Goal: Use online tool/utility: Utilize a website feature to perform a specific function

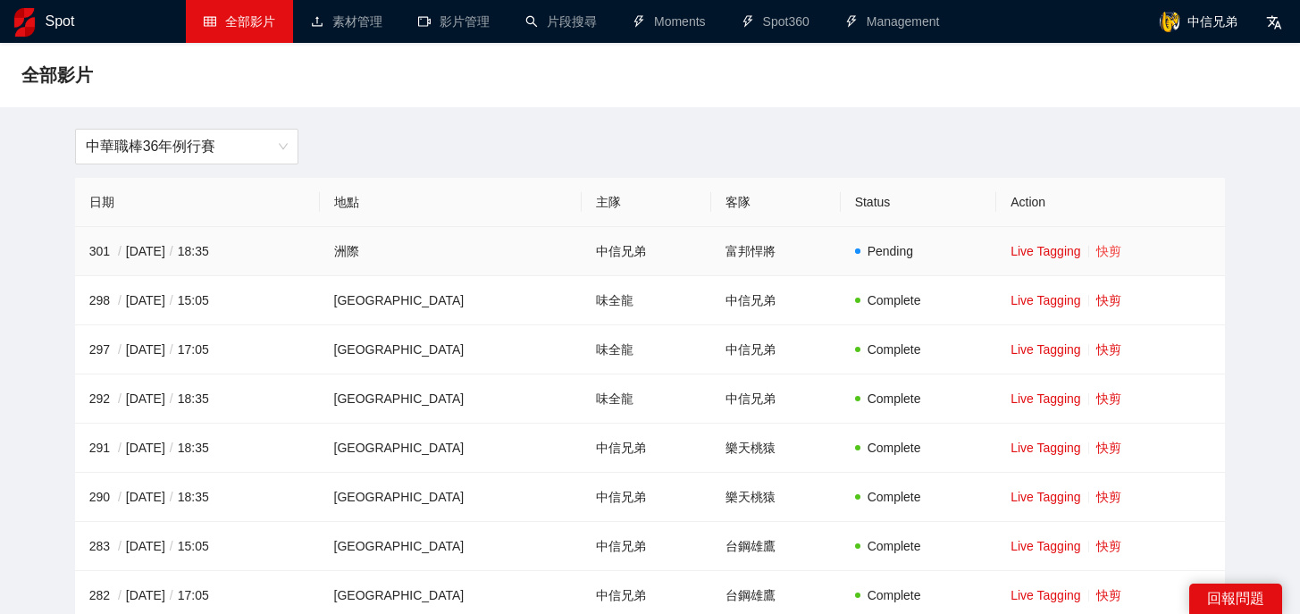
click at [1098, 255] on link "快剪" at bounding box center [1108, 251] width 25 height 14
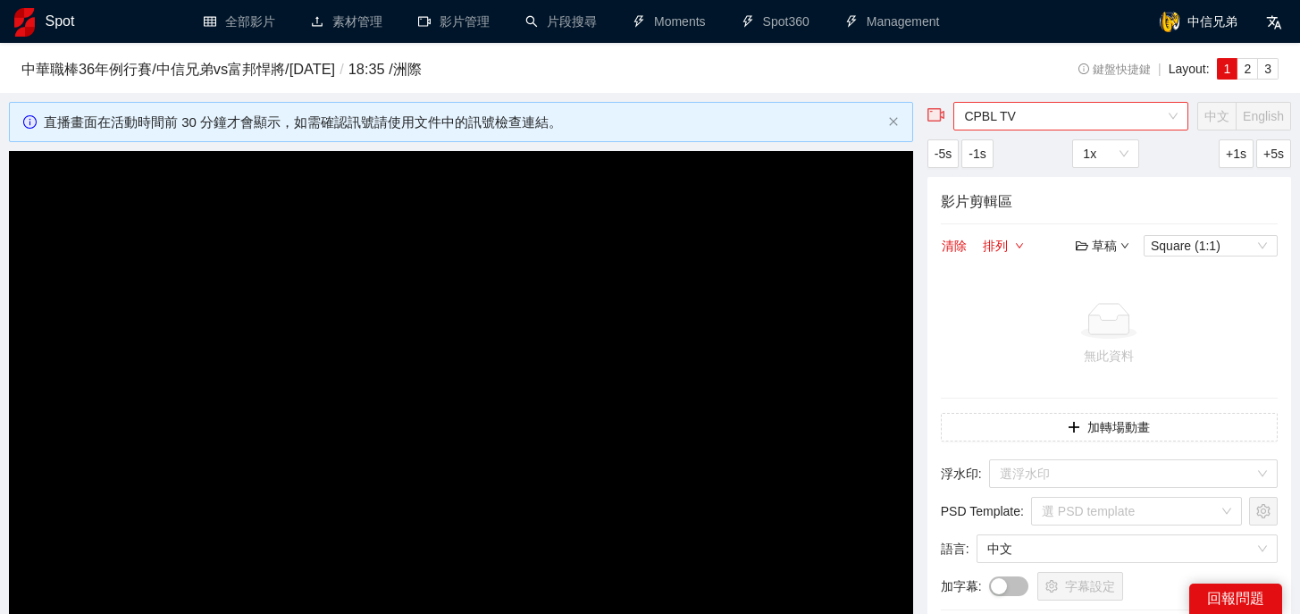
click at [1090, 111] on span "CPBL TV" at bounding box center [1070, 116] width 213 height 27
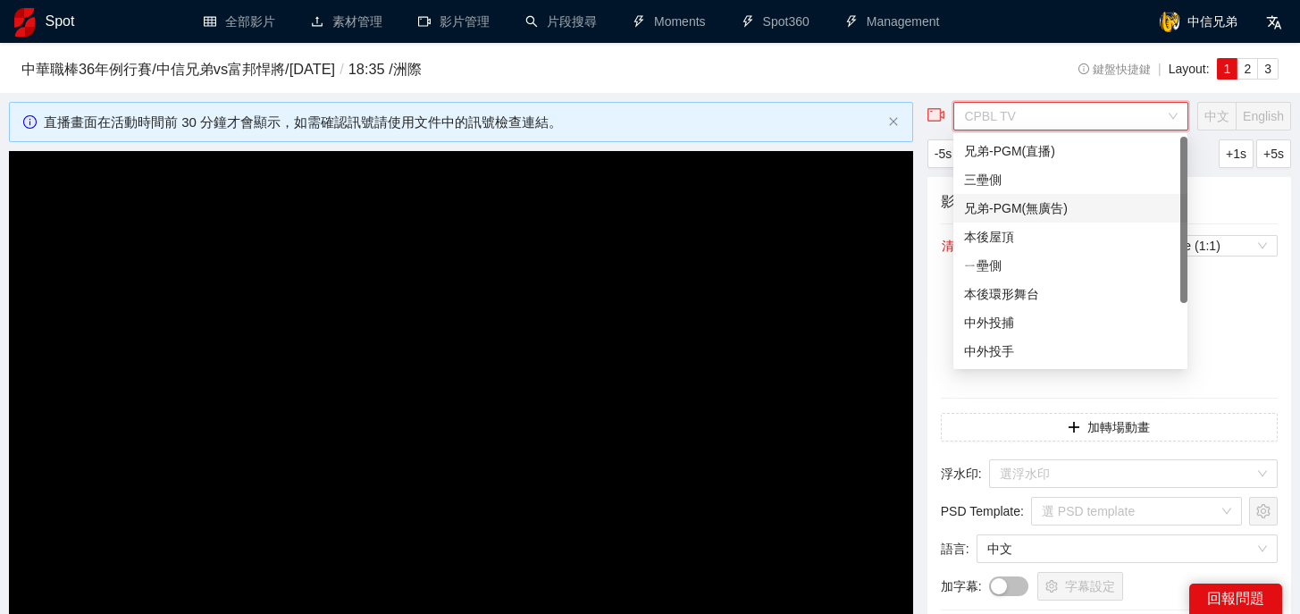
click at [1038, 213] on div "兄弟-PGM(無廣告)" at bounding box center [1070, 208] width 213 height 20
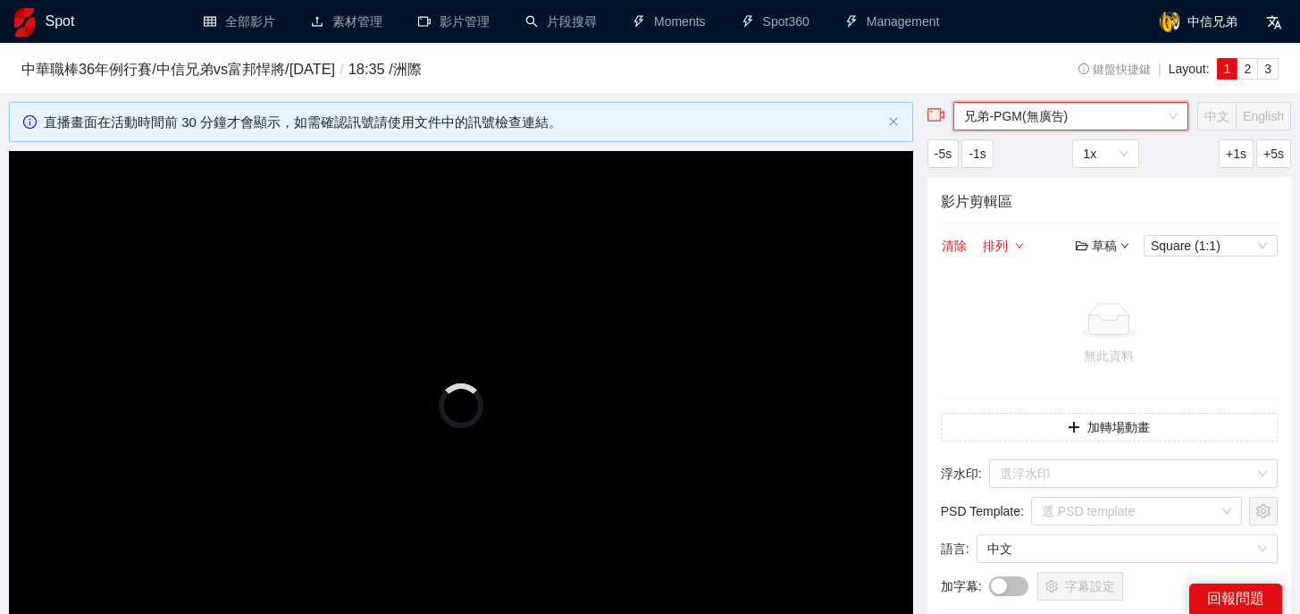
click at [786, 90] on div "Baseball Editor 中華職棒36年例行賽 / 中信兄弟 vs 富邦悍將 / [DATE] / 18:35 / 洲際 鍵盤快捷鍵 | Layout:…" at bounding box center [650, 68] width 1300 height 50
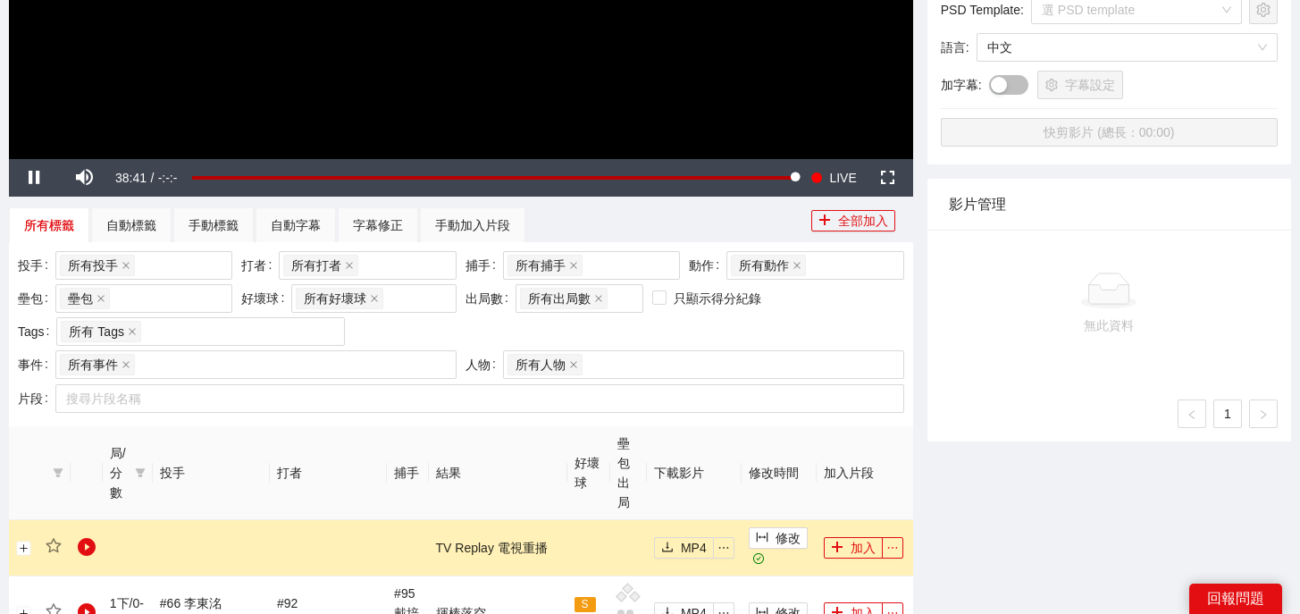
scroll to position [831, 0]
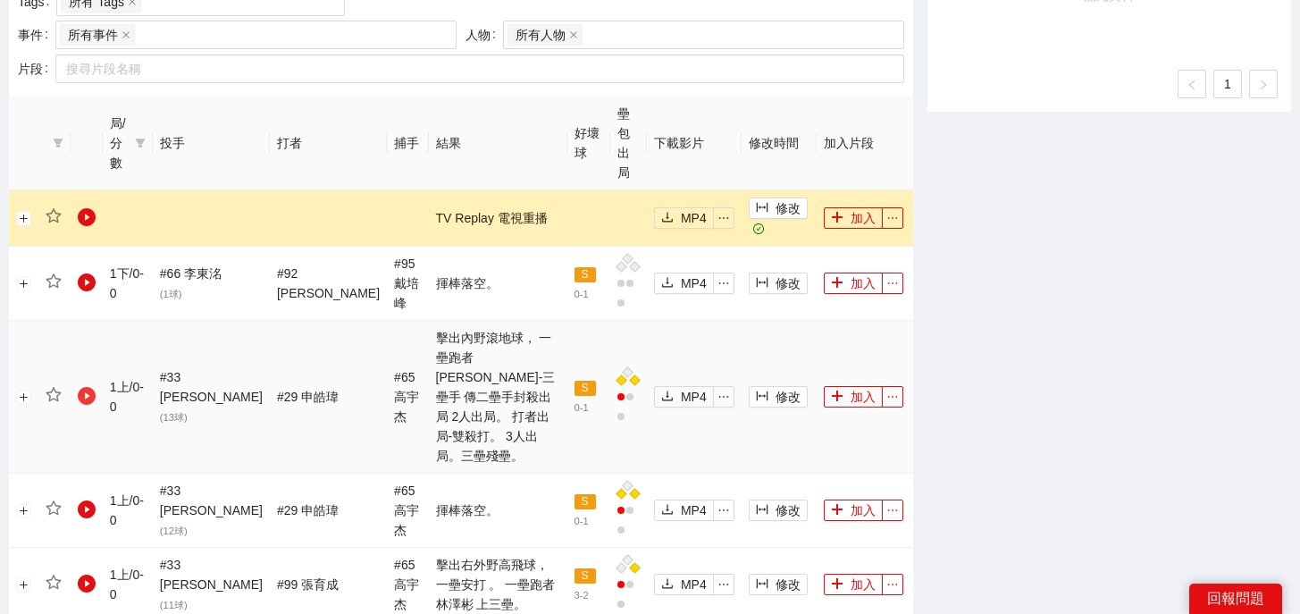
click at [90, 387] on icon "play-circle" at bounding box center [87, 396] width 18 height 18
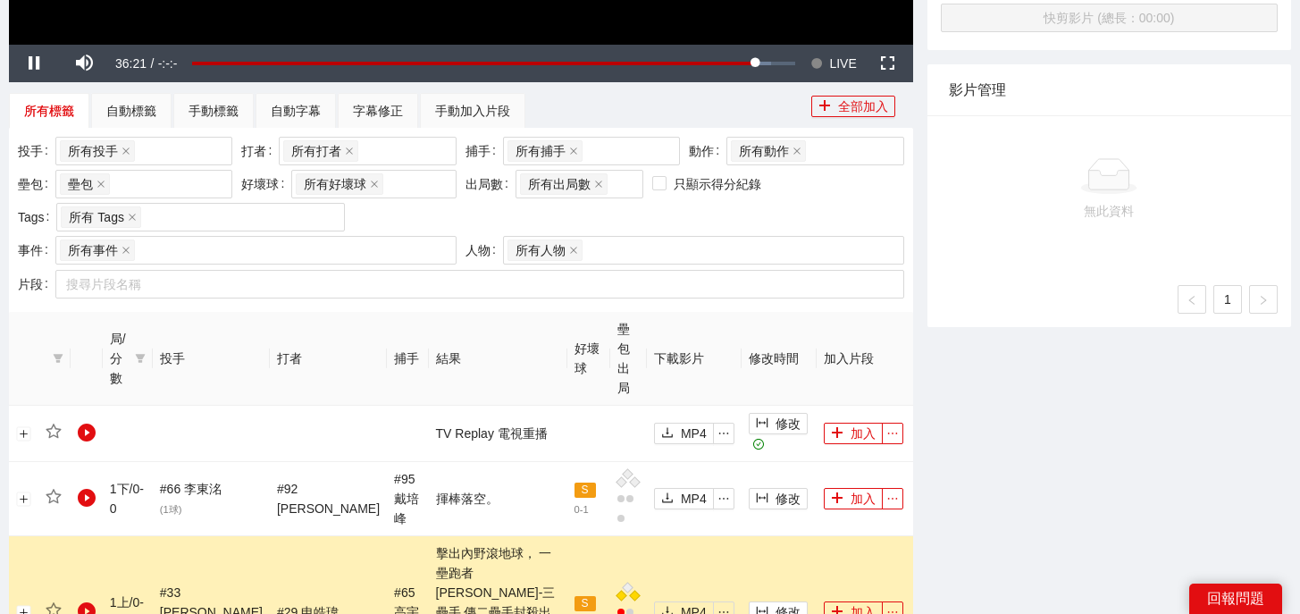
scroll to position [626, 0]
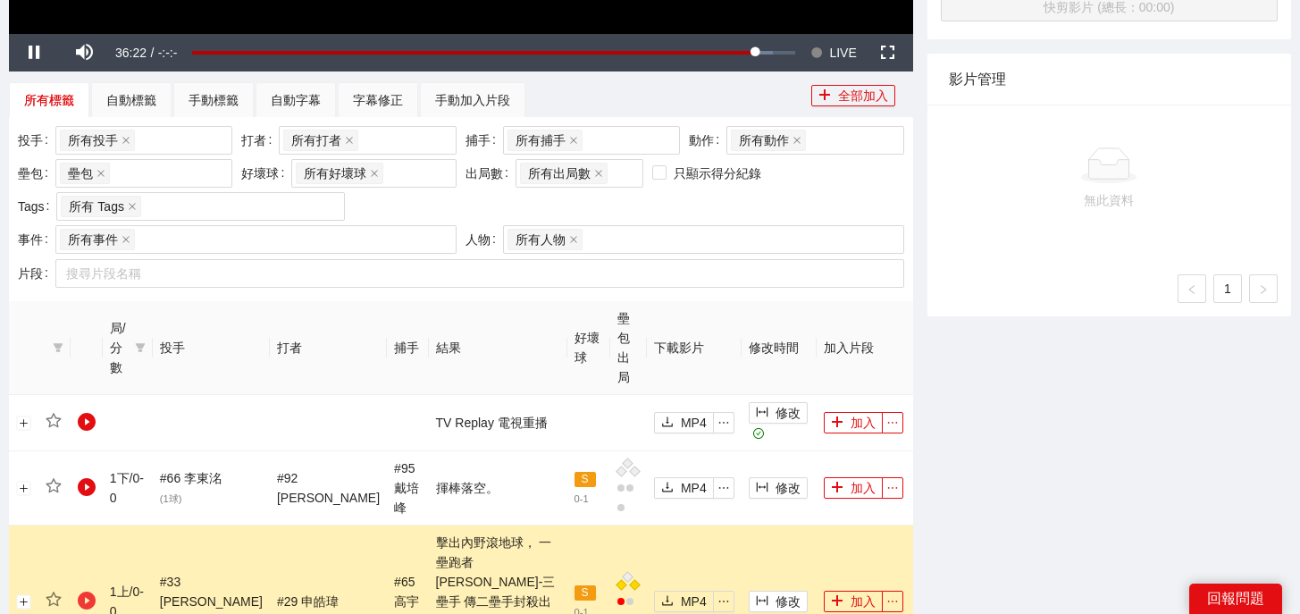
click at [87, 591] on icon "play-circle" at bounding box center [87, 600] width 18 height 18
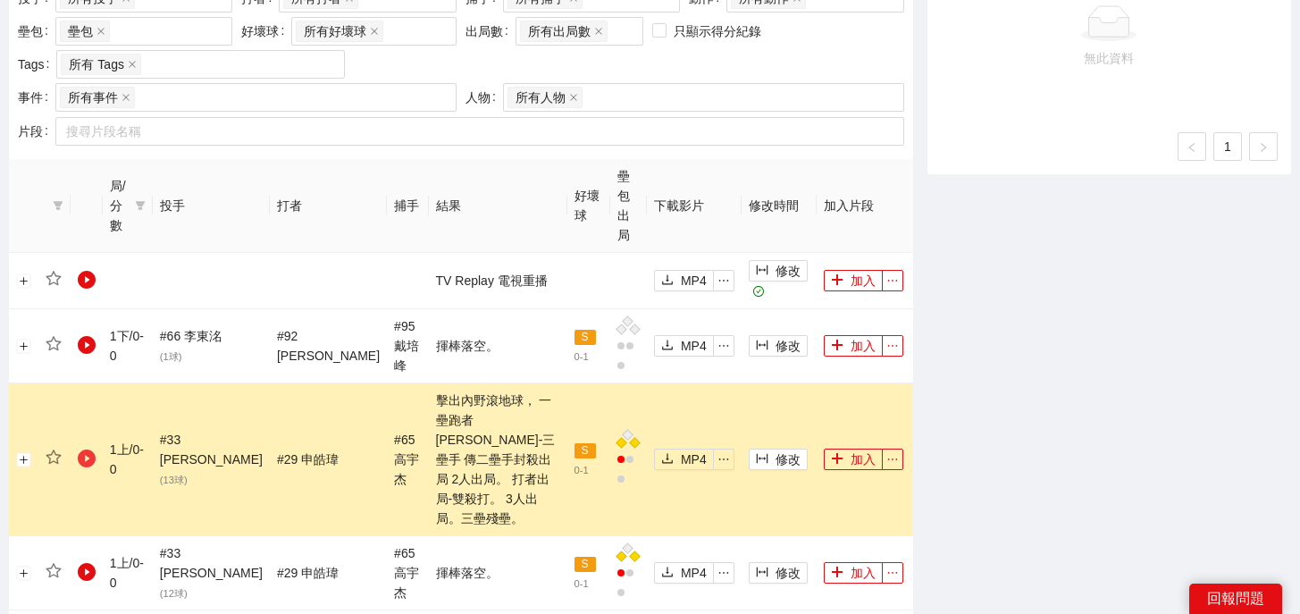
scroll to position [828, 0]
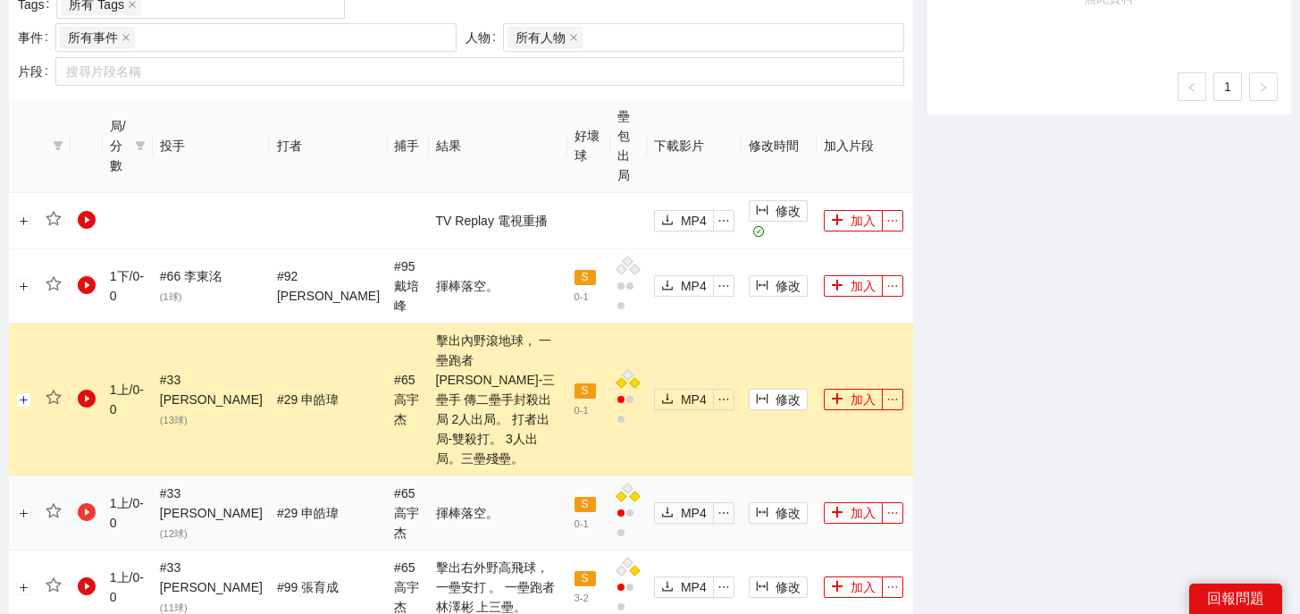
click at [88, 503] on icon "play-circle" at bounding box center [87, 512] width 18 height 18
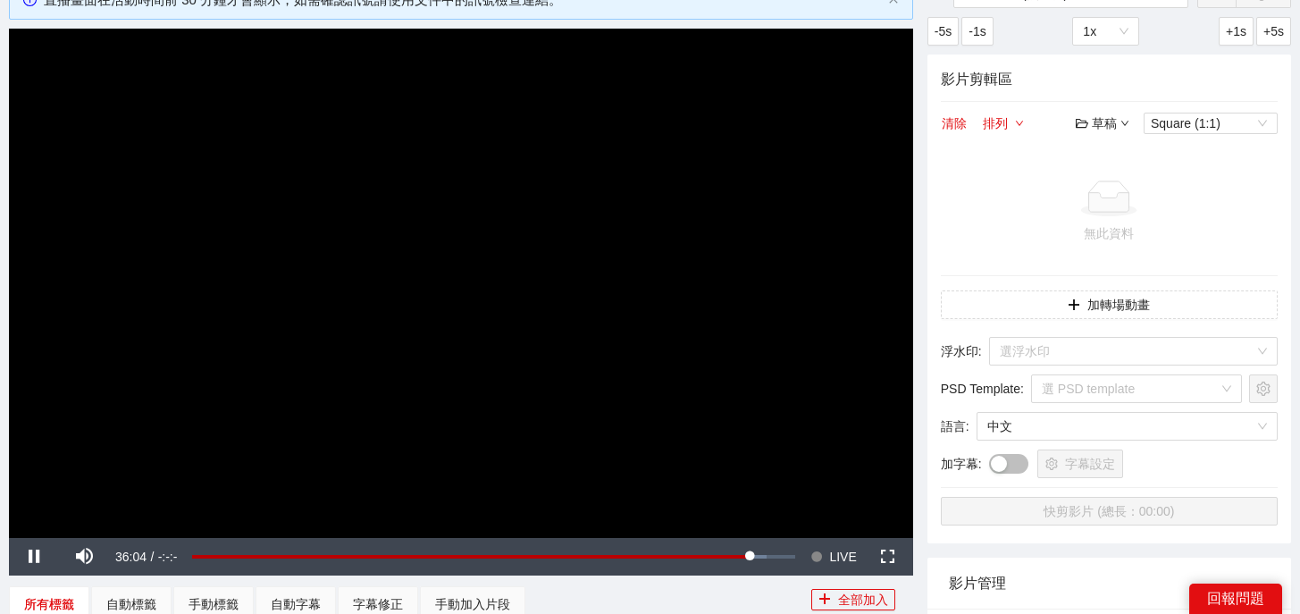
scroll to position [146, 0]
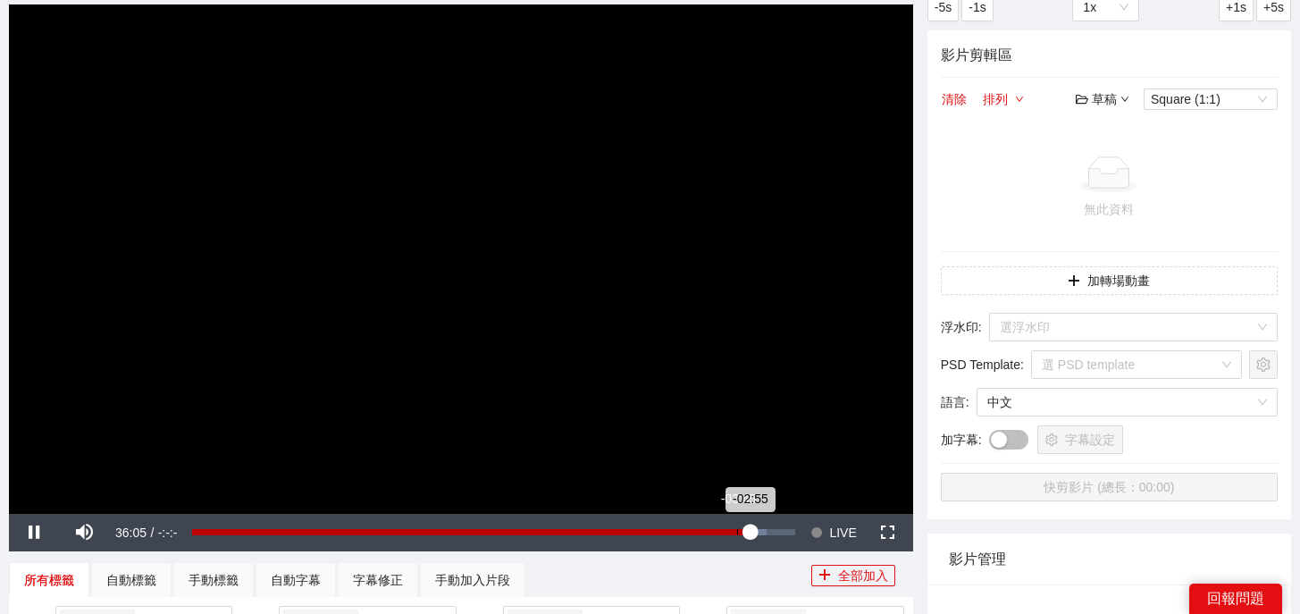
click at [737, 534] on div "-03:45" at bounding box center [737, 532] width 1 height 6
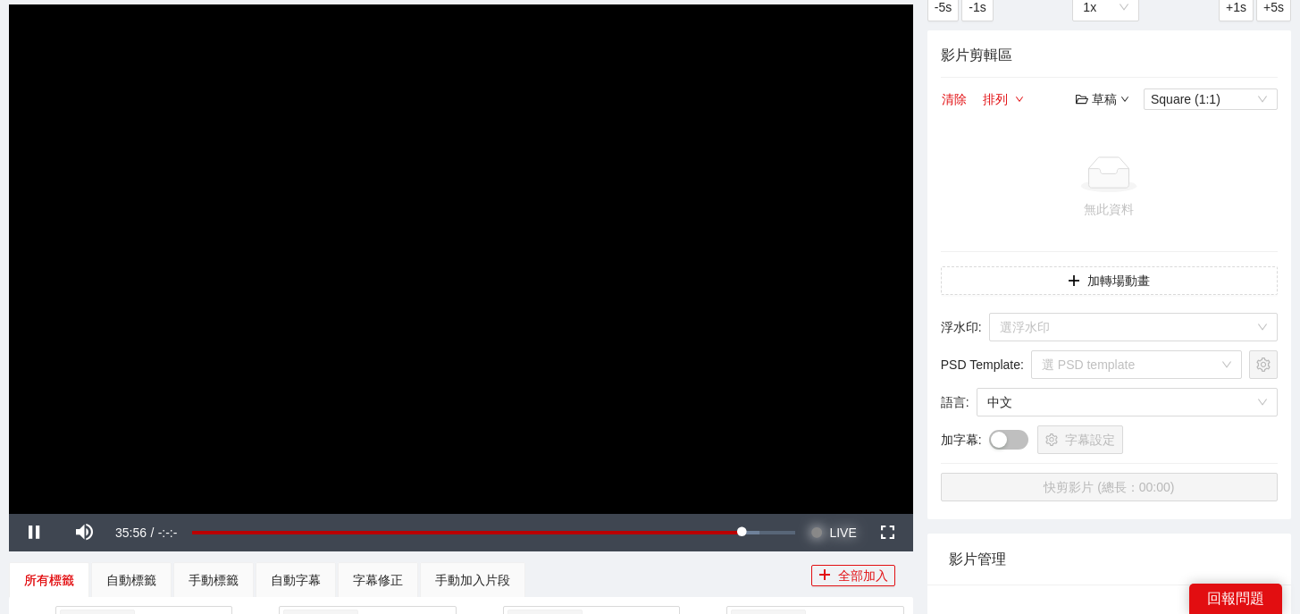
click at [840, 535] on span "LIVE" at bounding box center [842, 533] width 27 height 38
